Goal: Task Accomplishment & Management: Use online tool/utility

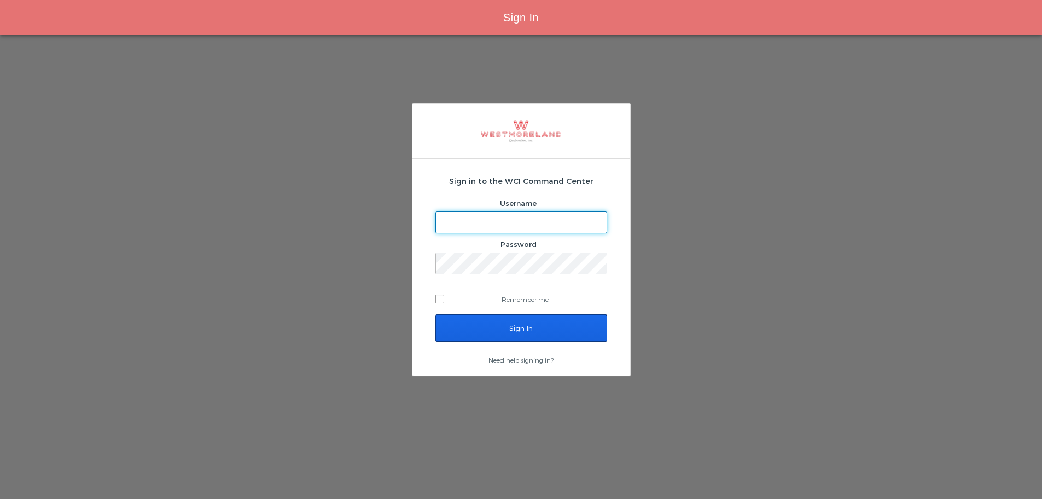
type input "bleverett@westmoreland.nyc"
click at [531, 328] on input "Sign In" at bounding box center [522, 327] width 172 height 27
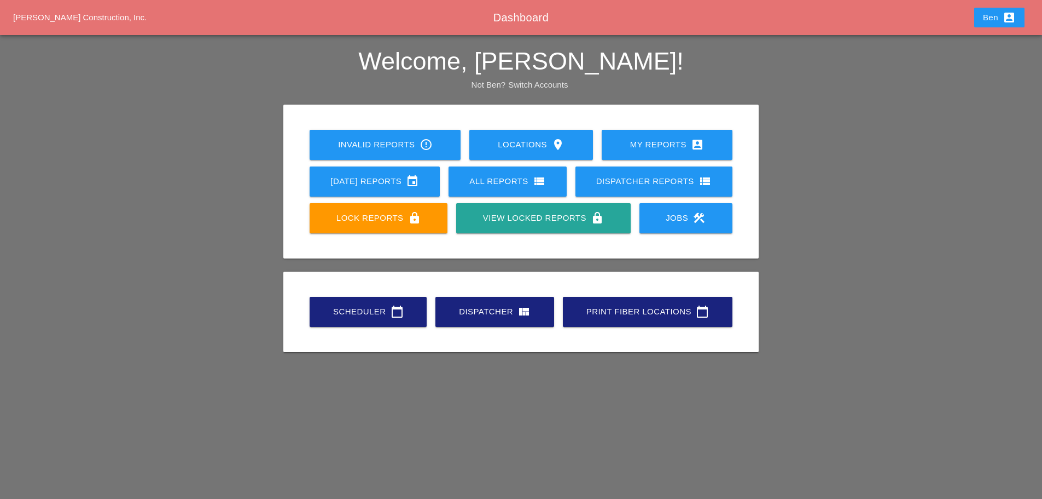
click at [365, 316] on div "Scheduler calendar_today" at bounding box center [368, 311] width 82 height 13
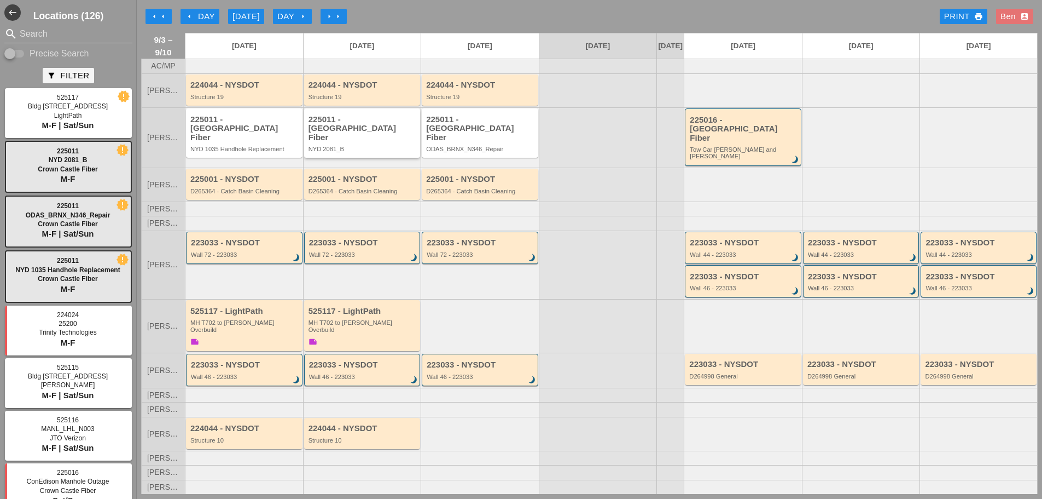
click at [389, 146] on div "NYD 2081_B" at bounding box center [363, 149] width 109 height 7
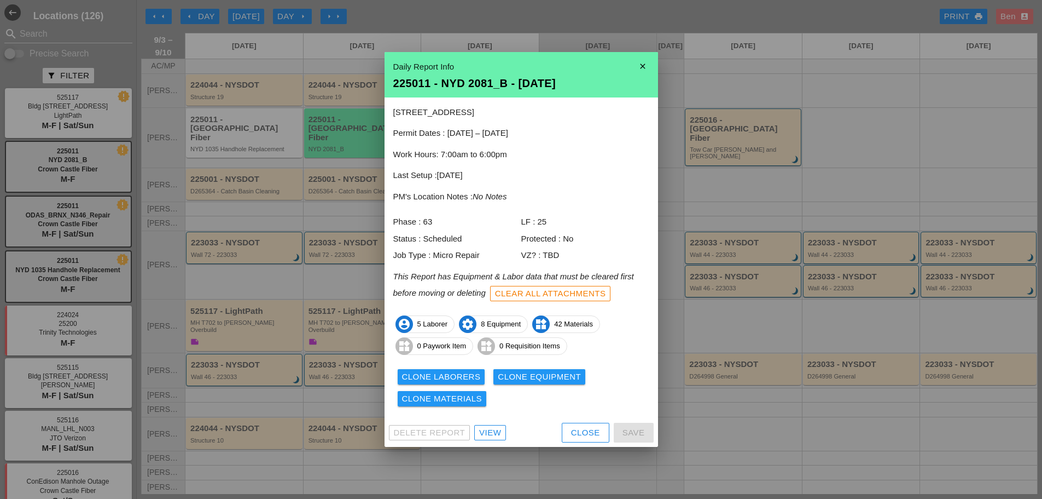
click at [752, 182] on div at bounding box center [521, 249] width 1042 height 499
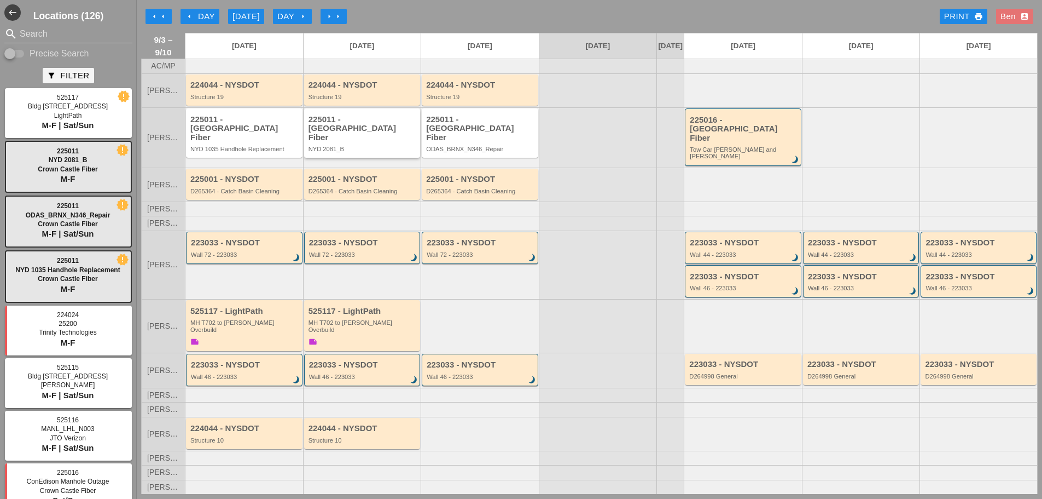
click at [373, 146] on div "NYD 2081_B" at bounding box center [363, 149] width 109 height 7
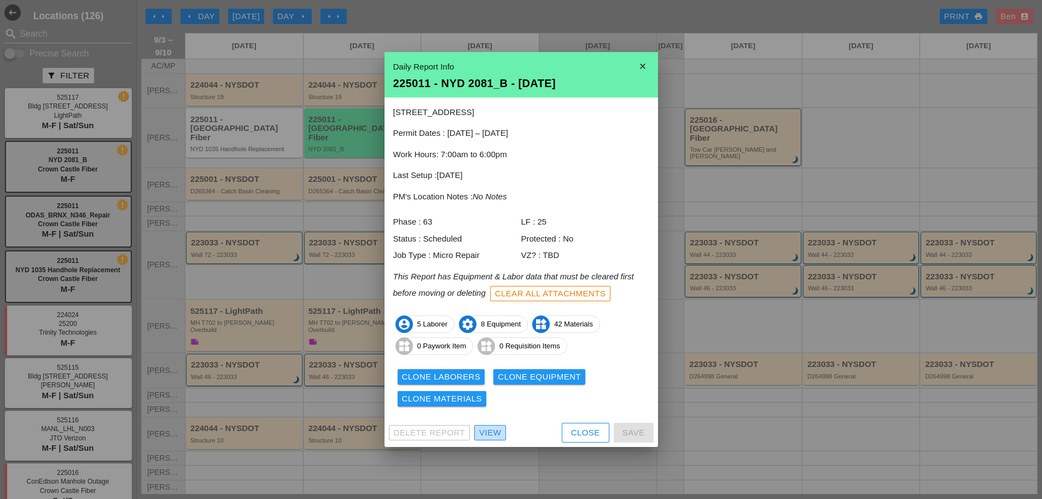
click at [495, 431] on div "View" at bounding box center [490, 432] width 22 height 13
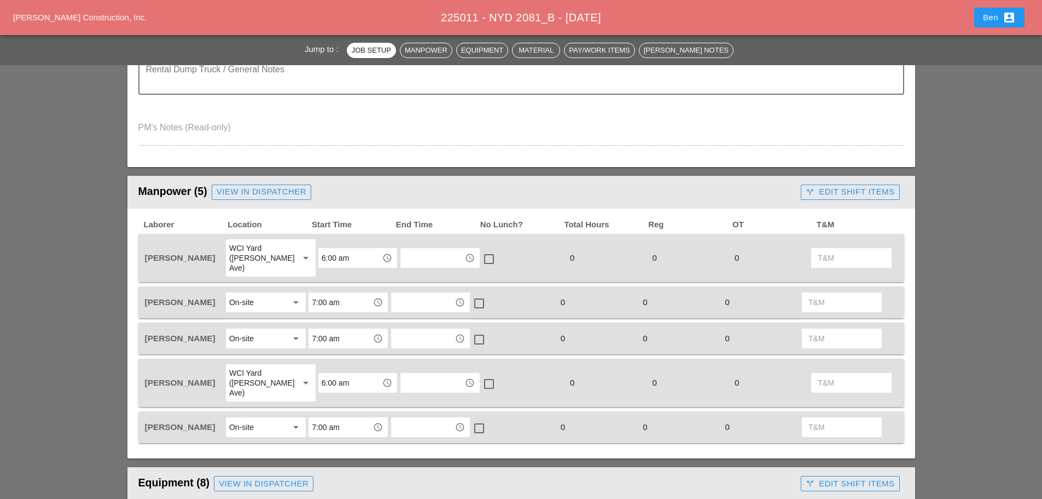
scroll to position [456, 0]
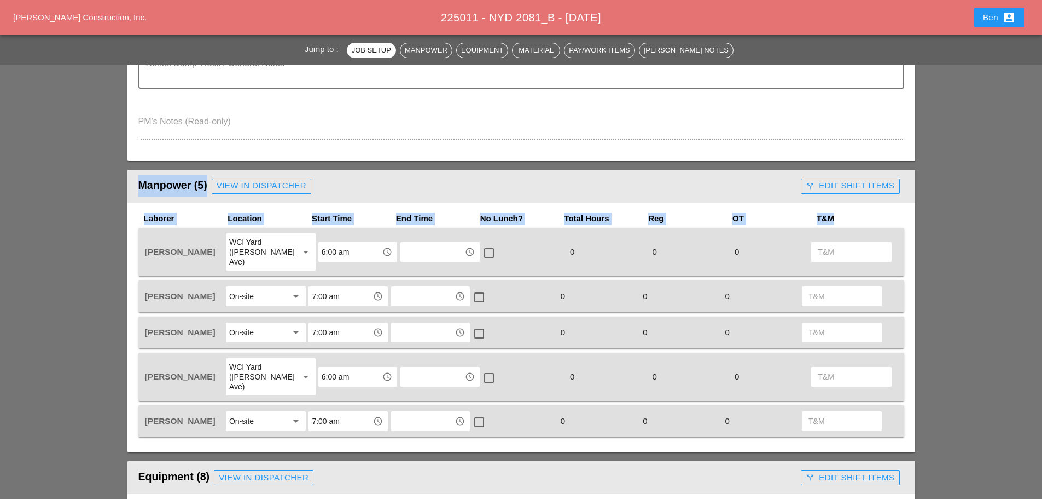
drag, startPoint x: 78, startPoint y: 224, endPoint x: 80, endPoint y: 245, distance: 20.9
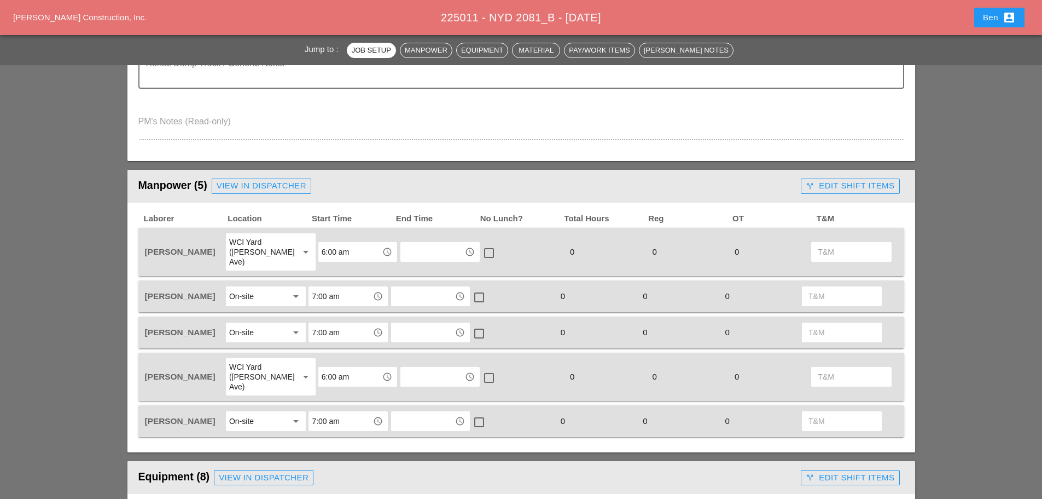
drag, startPoint x: 117, startPoint y: 235, endPoint x: 89, endPoint y: 245, distance: 30.1
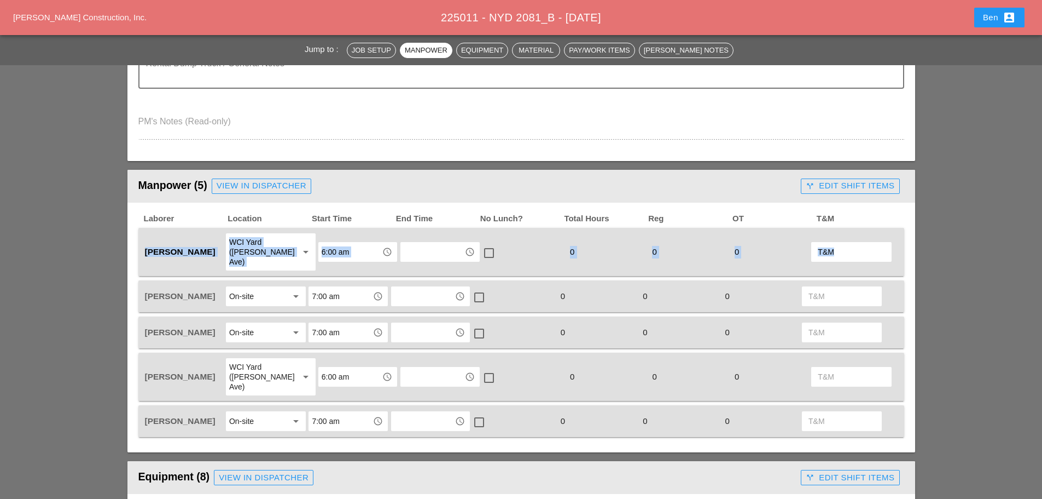
drag, startPoint x: 102, startPoint y: 230, endPoint x: 36, endPoint y: 257, distance: 71.9
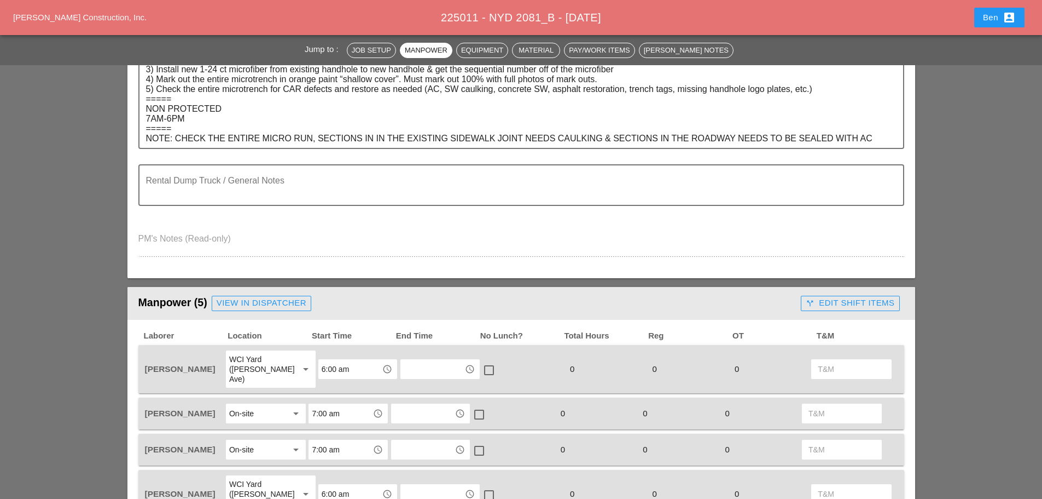
scroll to position [365, 0]
